Goal: Task Accomplishment & Management: Complete application form

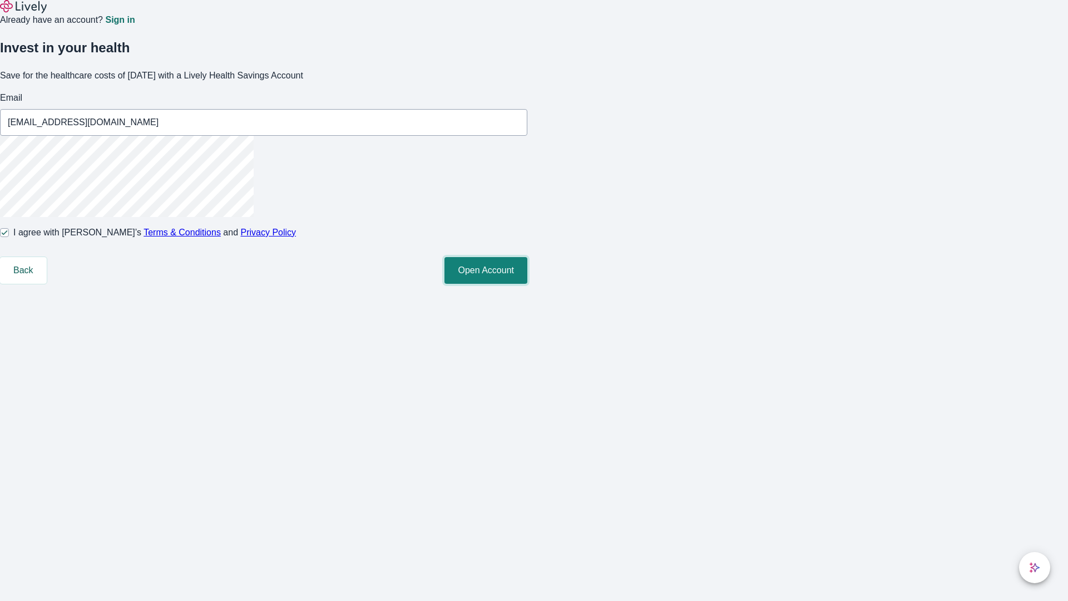
click at [527, 284] on button "Open Account" at bounding box center [485, 270] width 83 height 27
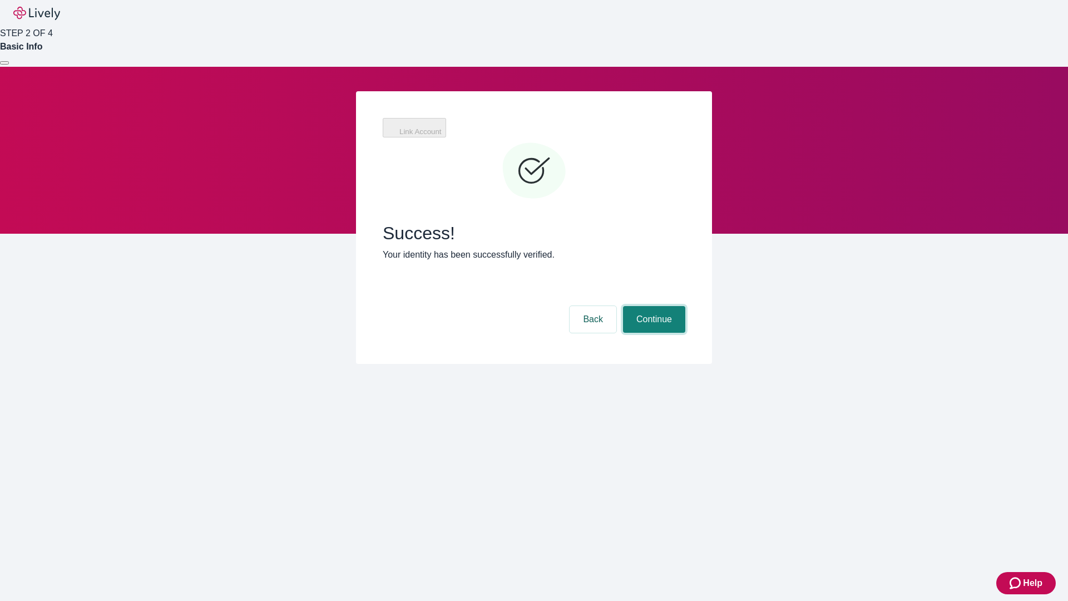
click at [653, 306] on button "Continue" at bounding box center [654, 319] width 62 height 27
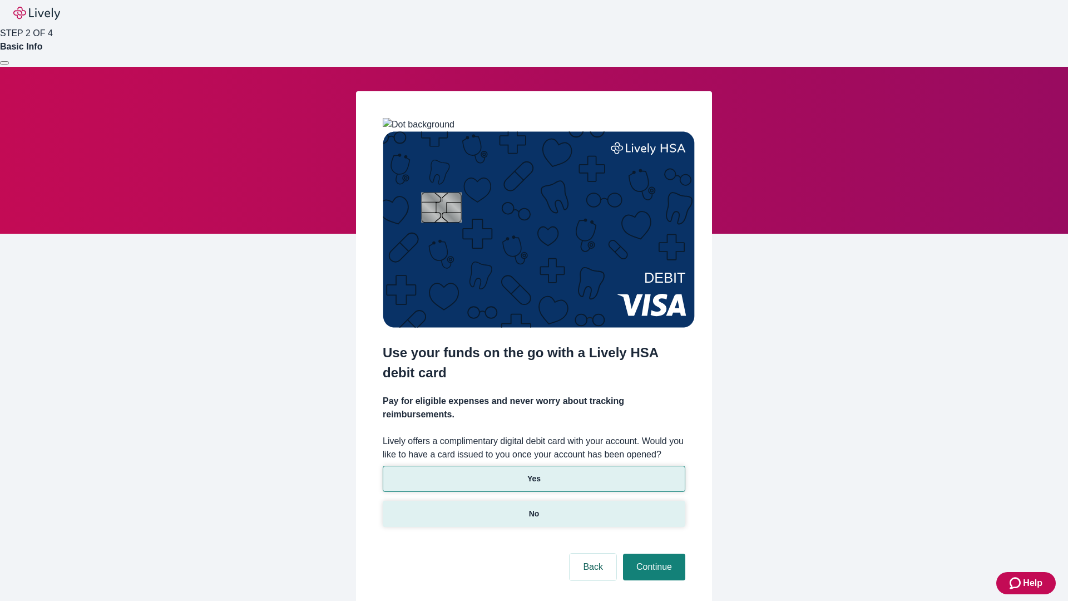
click at [533, 508] on p "No" at bounding box center [534, 514] width 11 height 12
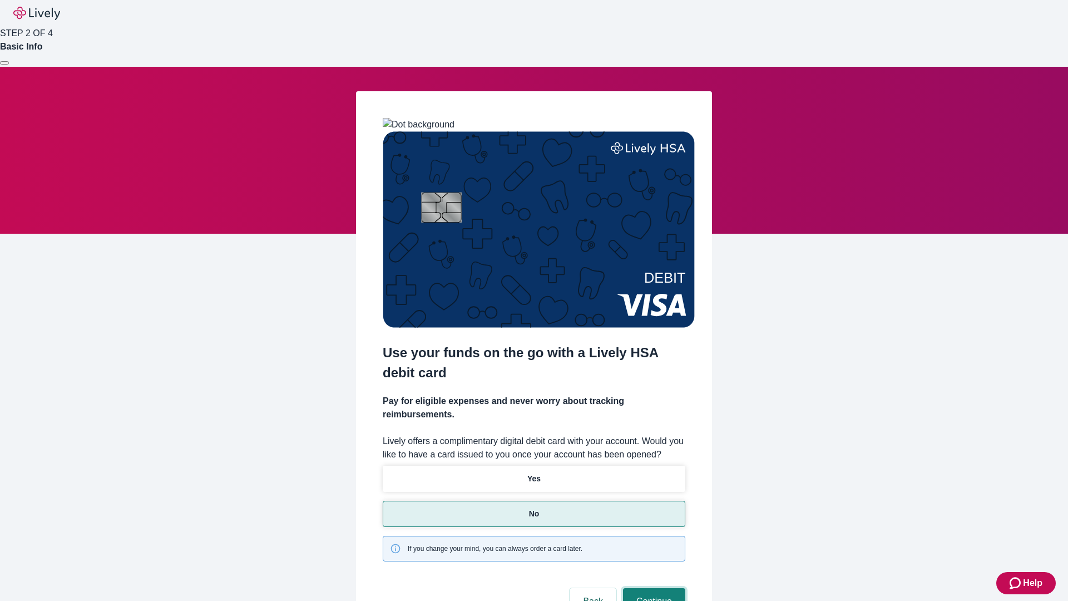
click at [653, 588] on button "Continue" at bounding box center [654, 601] width 62 height 27
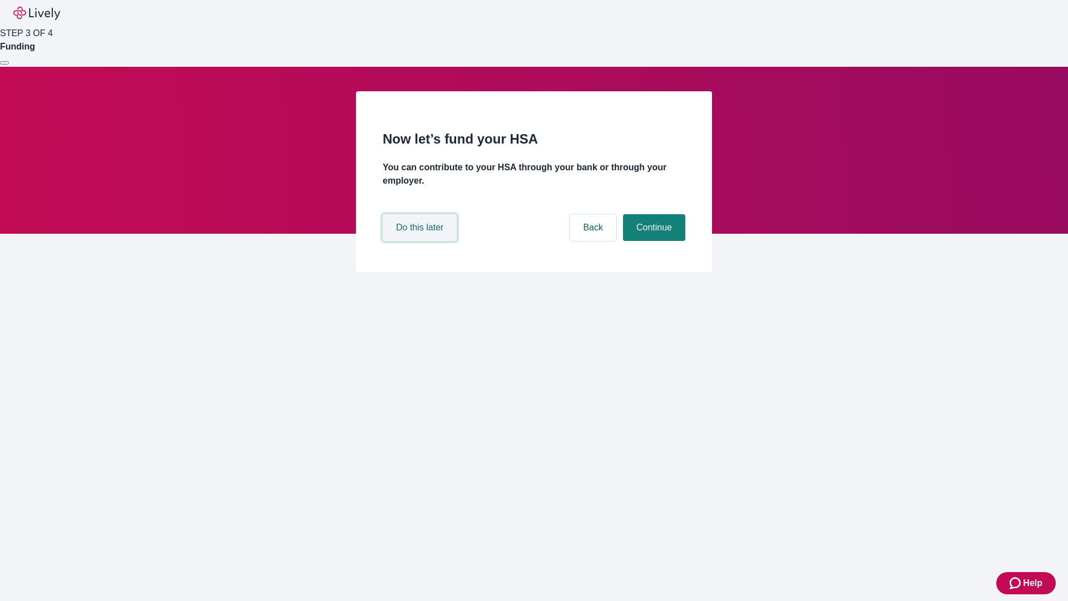
click at [421, 241] on button "Do this later" at bounding box center [420, 227] width 74 height 27
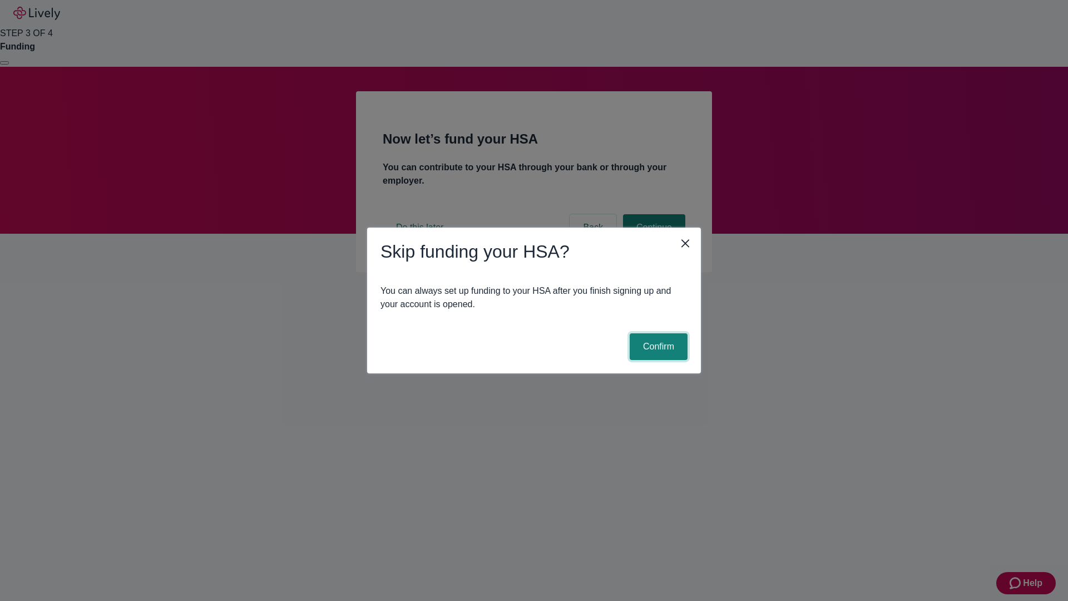
click at [657, 347] on button "Confirm" at bounding box center [659, 346] width 58 height 27
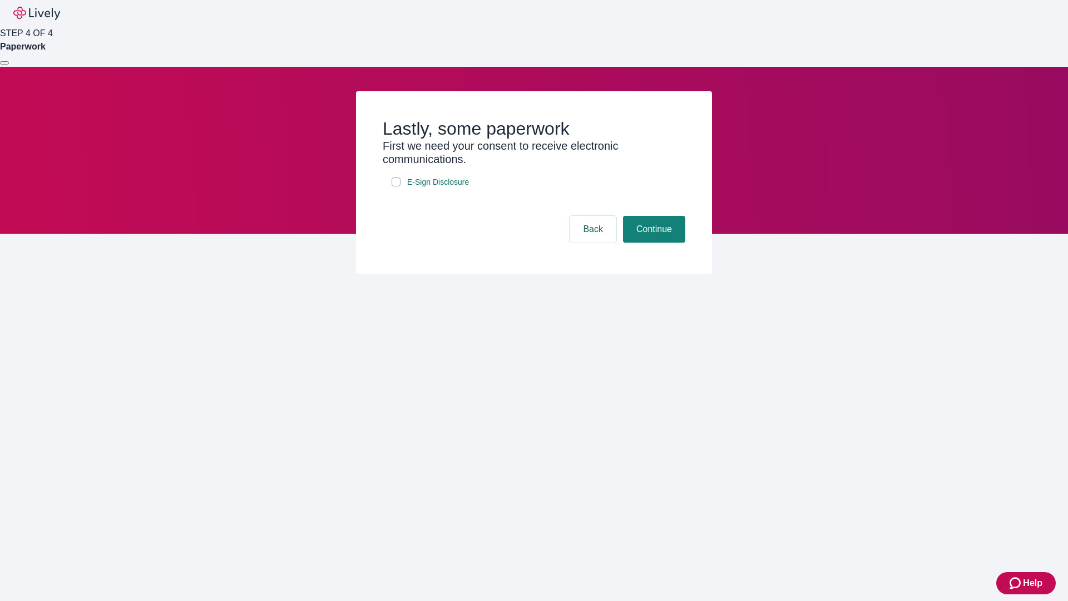
click at [396, 186] on input "E-Sign Disclosure" at bounding box center [396, 181] width 9 height 9
checkbox input "true"
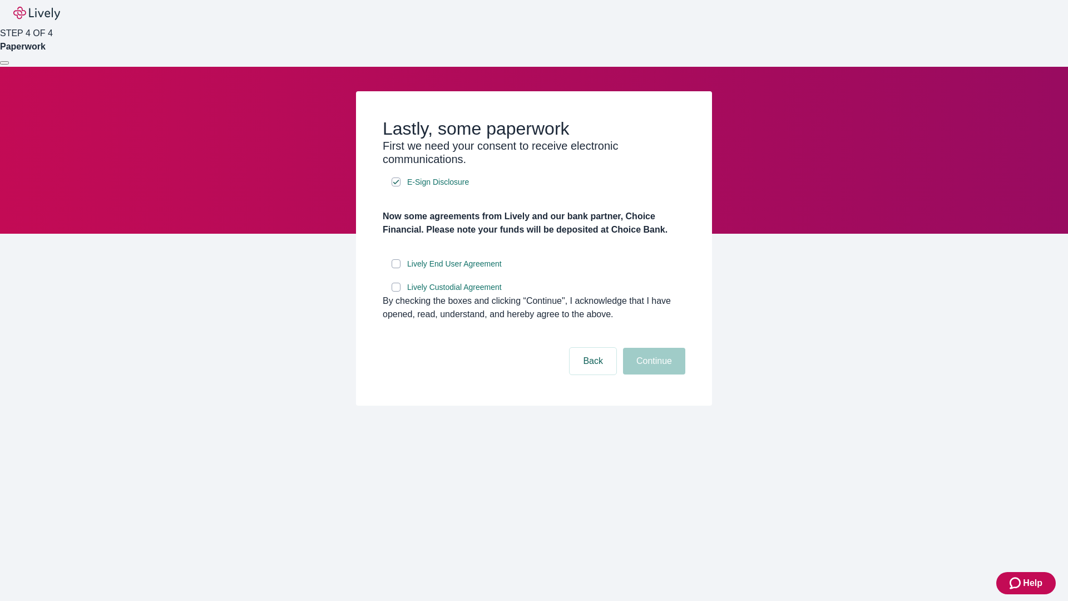
click at [396, 268] on input "Lively End User Agreement" at bounding box center [396, 263] width 9 height 9
checkbox input "true"
click at [396, 291] on input "Lively Custodial Agreement" at bounding box center [396, 287] width 9 height 9
checkbox input "true"
click at [653, 374] on button "Continue" at bounding box center [654, 361] width 62 height 27
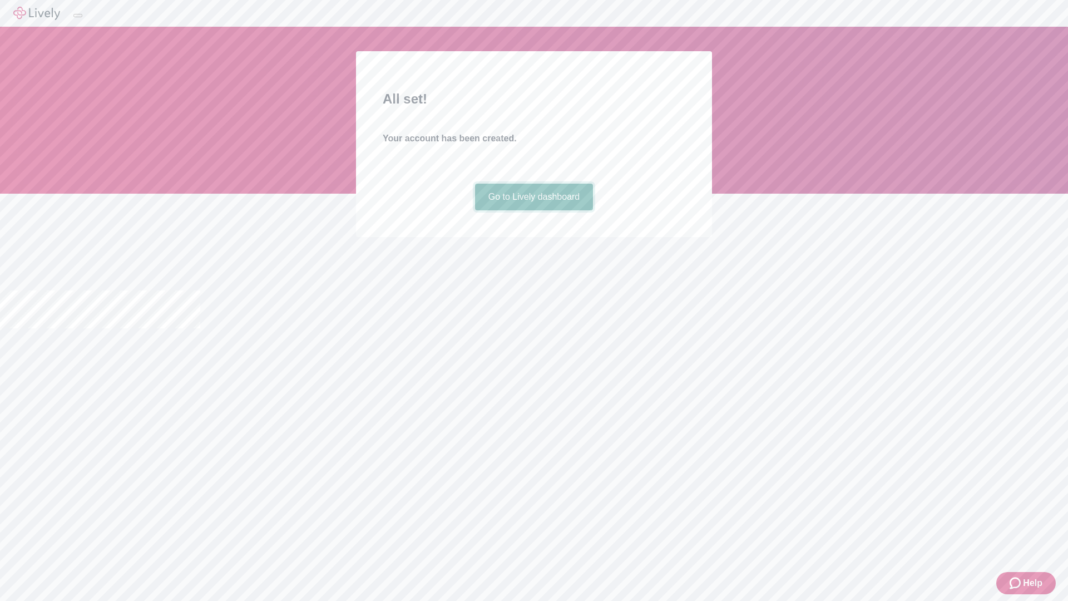
click at [533, 210] on link "Go to Lively dashboard" at bounding box center [534, 197] width 118 height 27
